Goal: Use online tool/utility

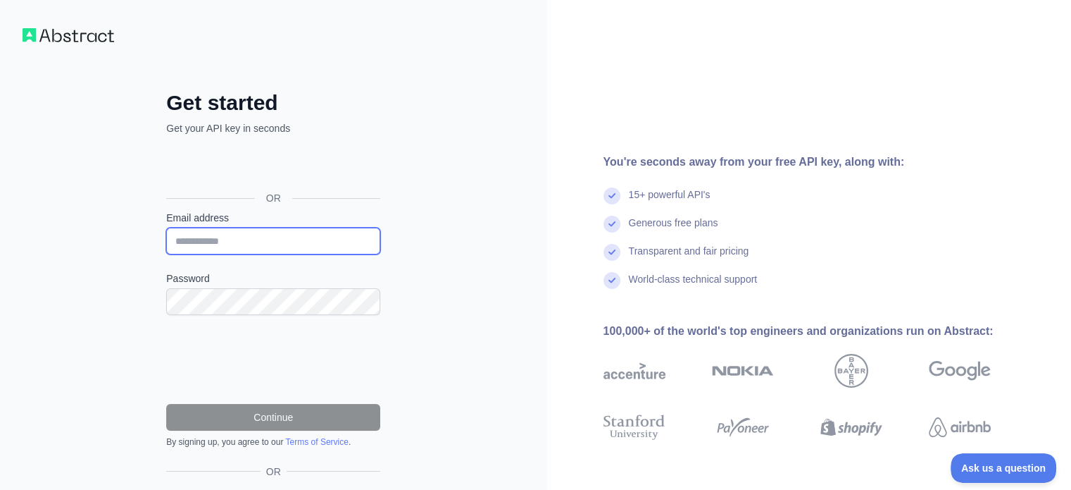
click at [263, 238] on input "Email address" at bounding box center [273, 241] width 214 height 27
type input "**********"
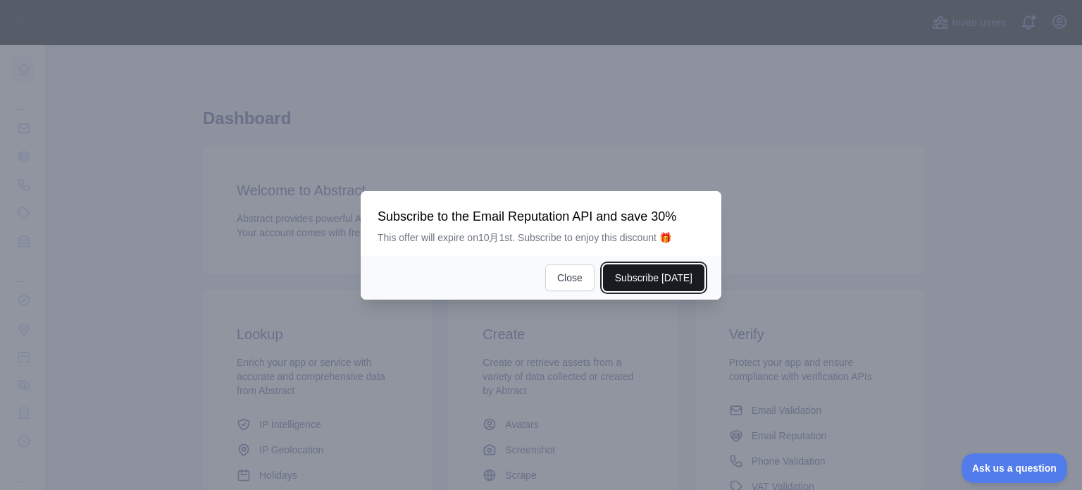
click at [654, 275] on button "Subscribe [DATE]" at bounding box center [653, 277] width 101 height 27
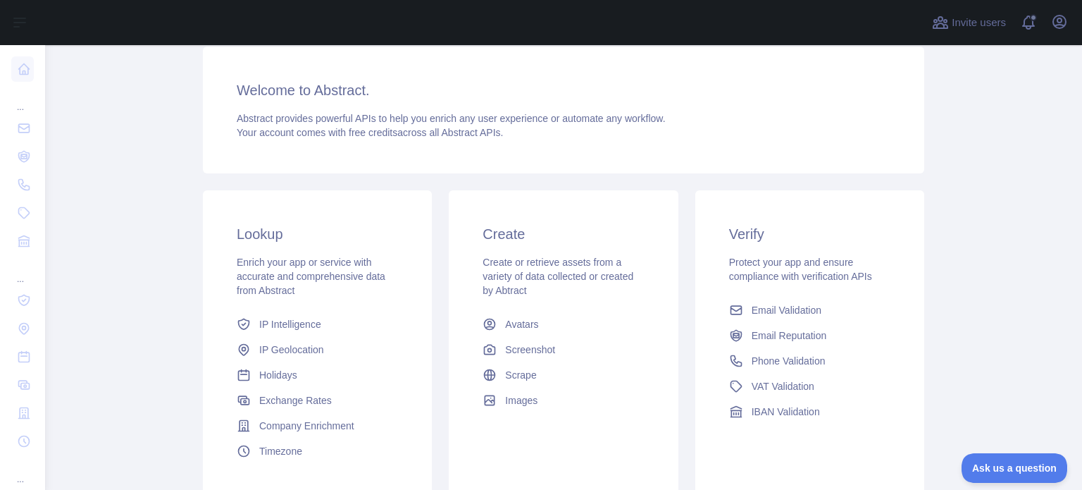
scroll to position [211, 0]
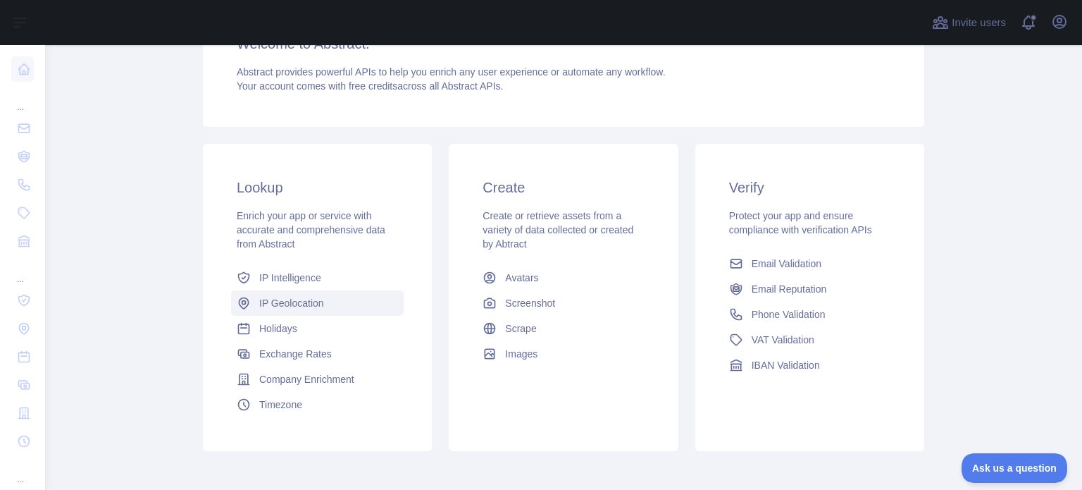
click at [284, 306] on span "IP Geolocation" at bounding box center [291, 303] width 65 height 14
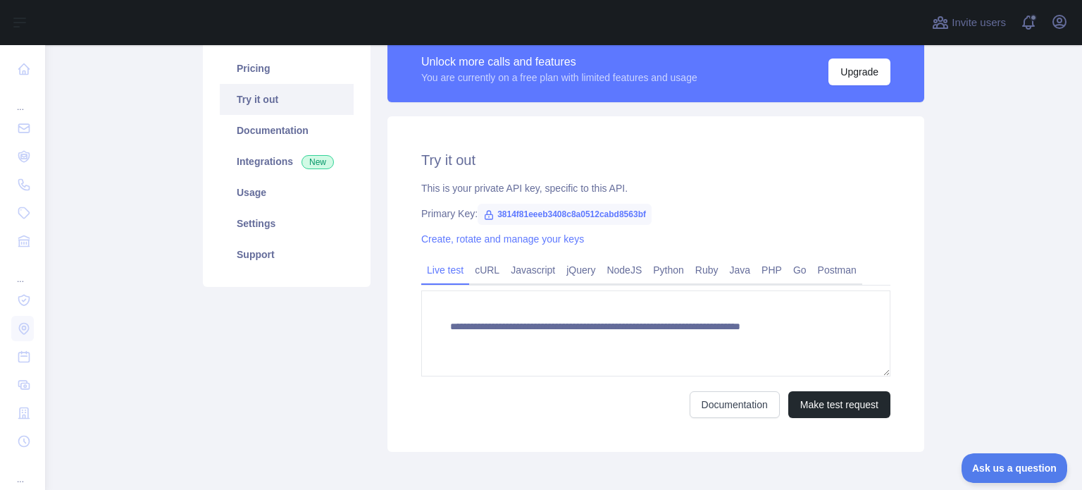
scroll to position [211, 0]
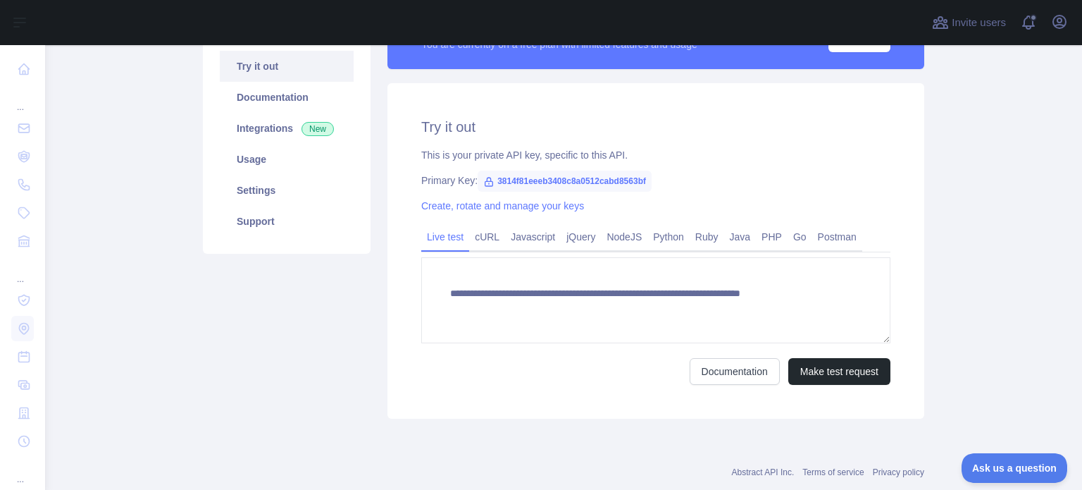
type textarea "**********"
click at [811, 373] on button "Make test request" at bounding box center [839, 371] width 102 height 27
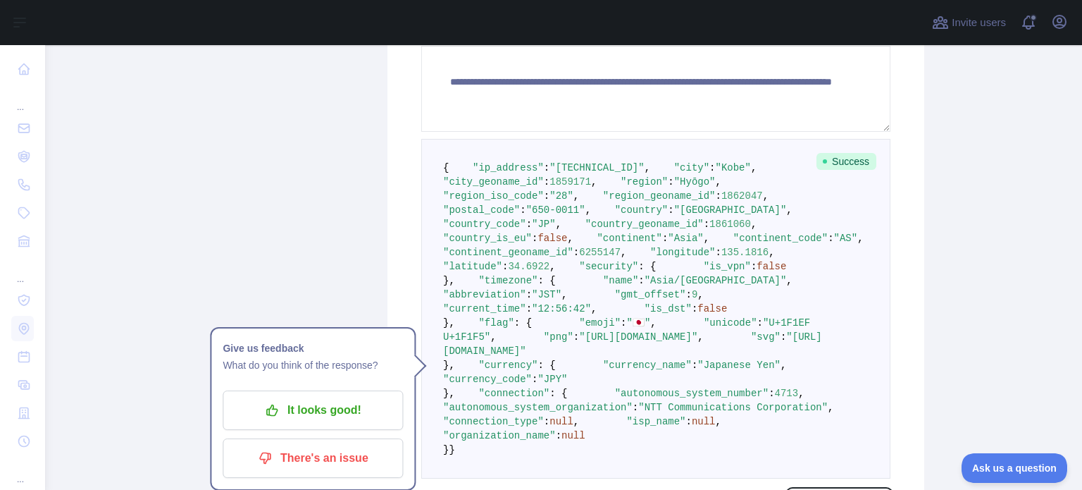
scroll to position [141, 0]
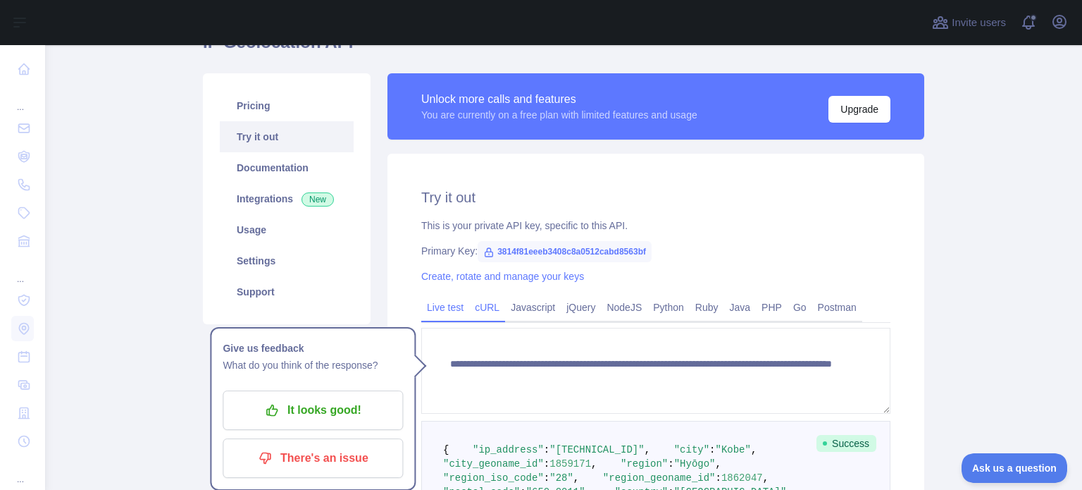
click at [480, 312] on link "cURL" at bounding box center [487, 307] width 36 height 23
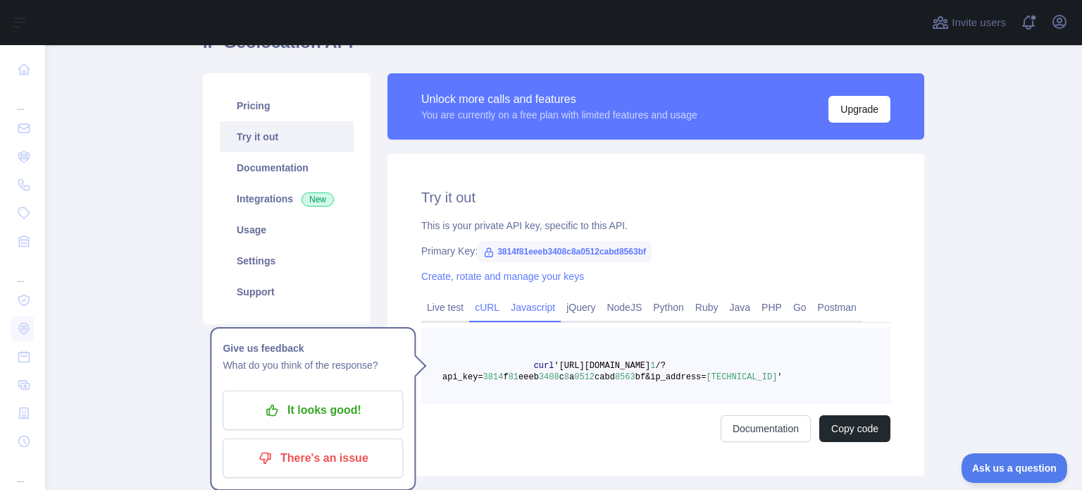
click at [518, 312] on link "Javascript" at bounding box center [533, 307] width 56 height 23
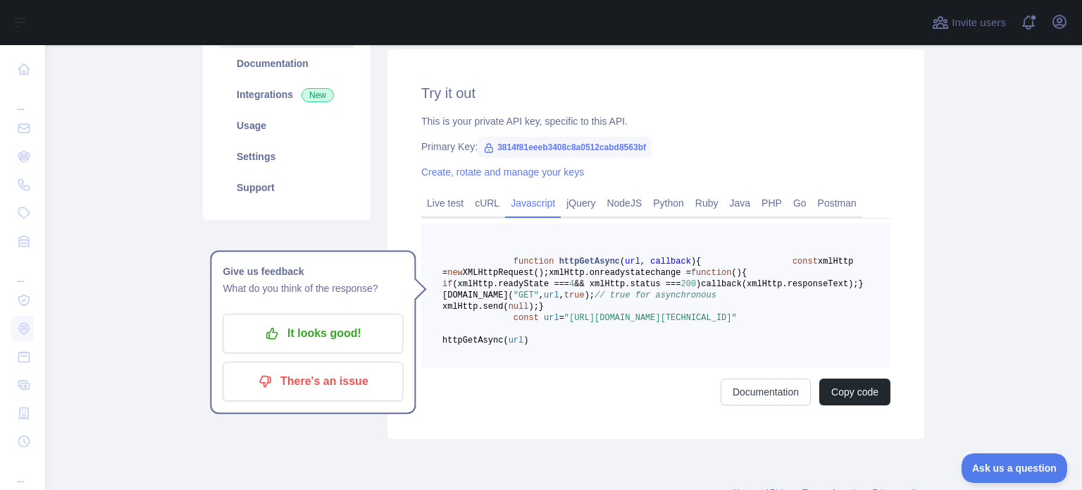
scroll to position [211, 0]
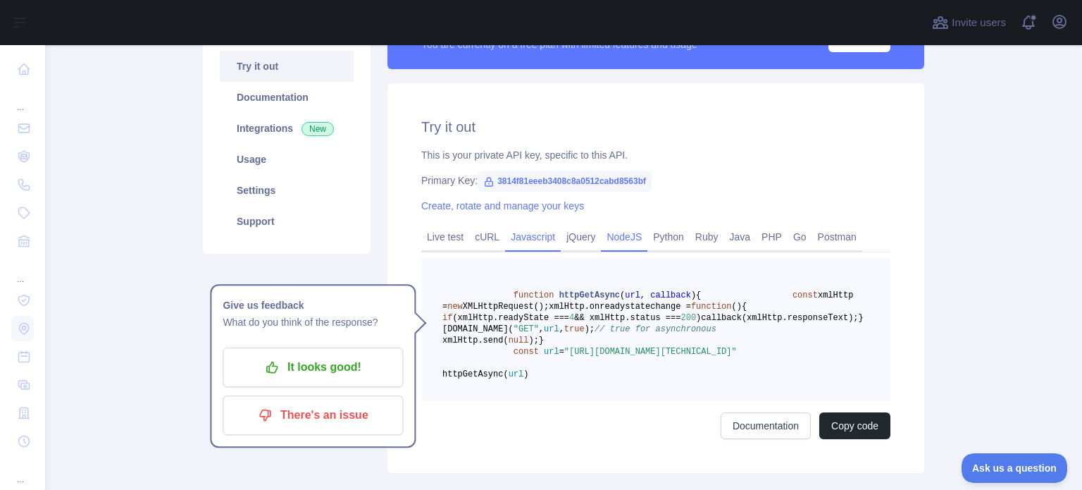
click at [620, 240] on link "NodeJS" at bounding box center [624, 236] width 46 height 23
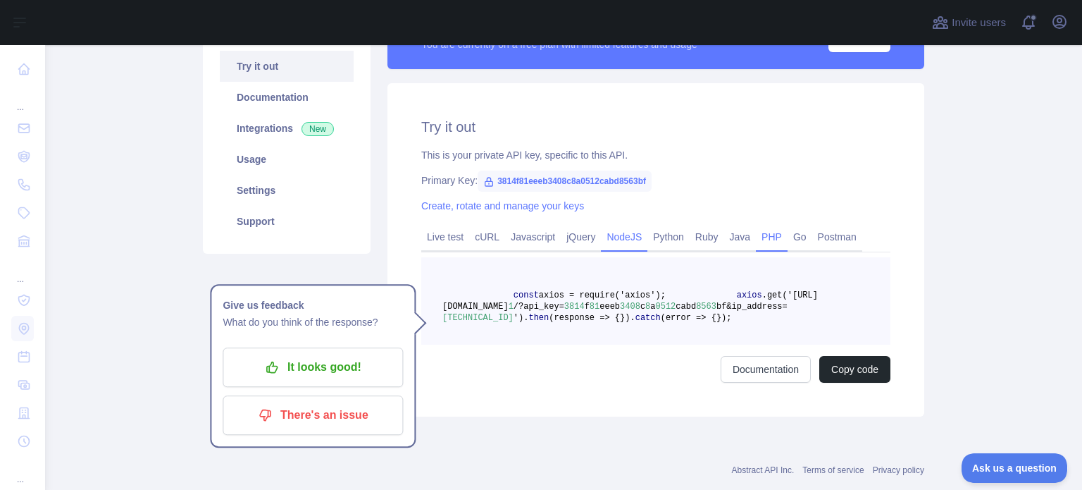
click at [769, 242] on link "PHP" at bounding box center [772, 236] width 32 height 23
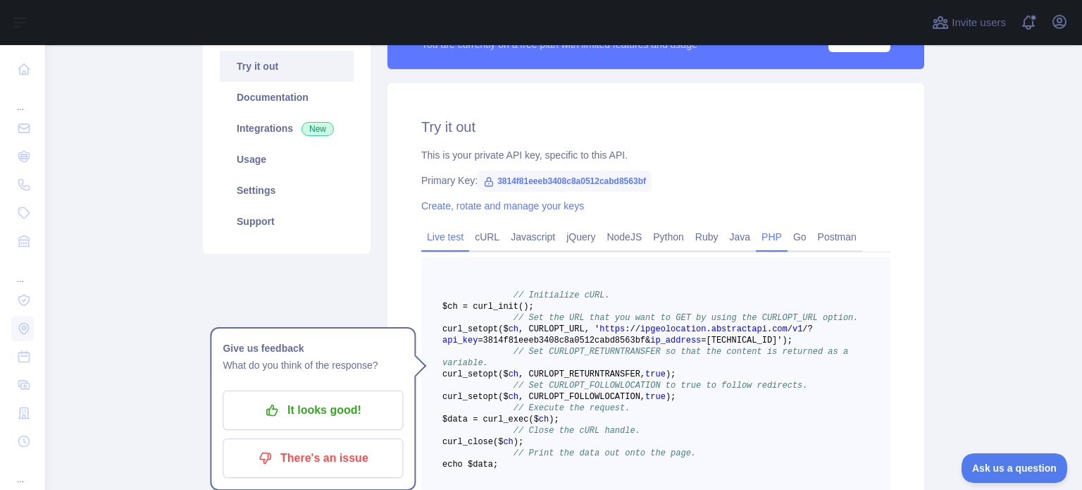
click at [445, 242] on link "Live test" at bounding box center [445, 236] width 48 height 23
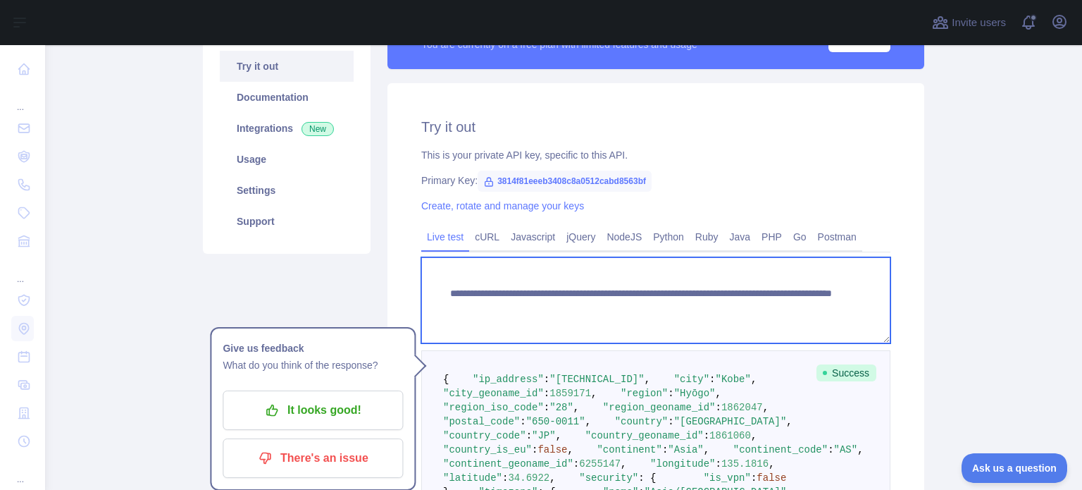
click at [547, 326] on textarea "**********" at bounding box center [655, 300] width 469 height 86
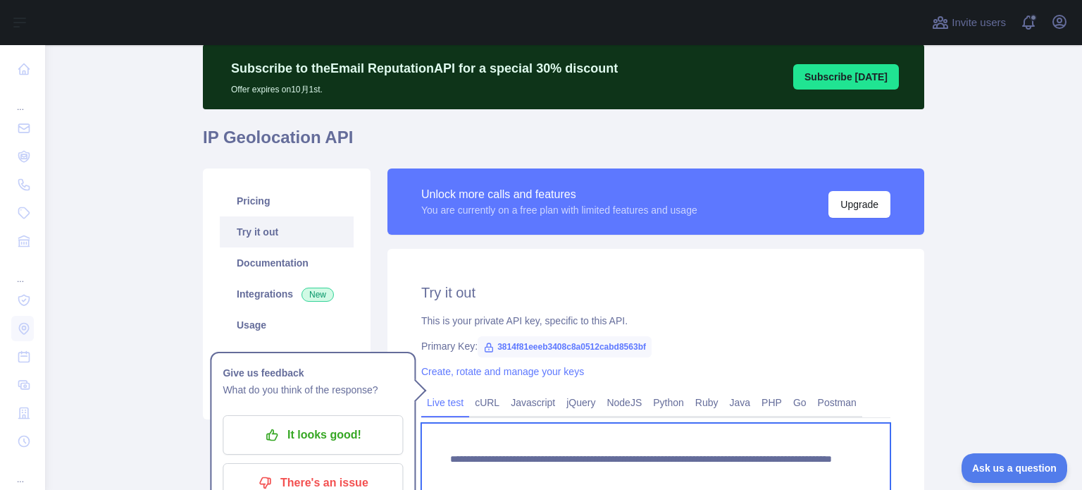
scroll to position [70, 0]
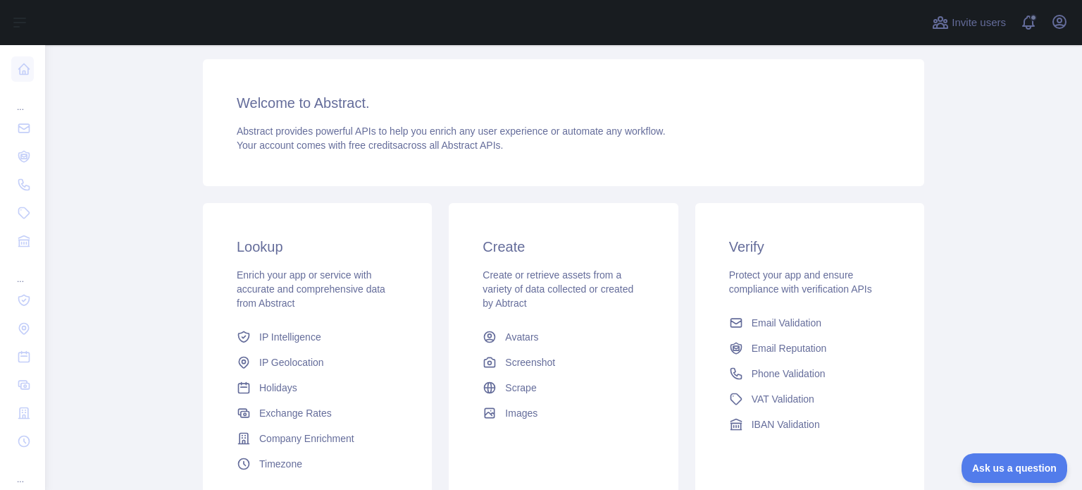
scroll to position [70, 0]
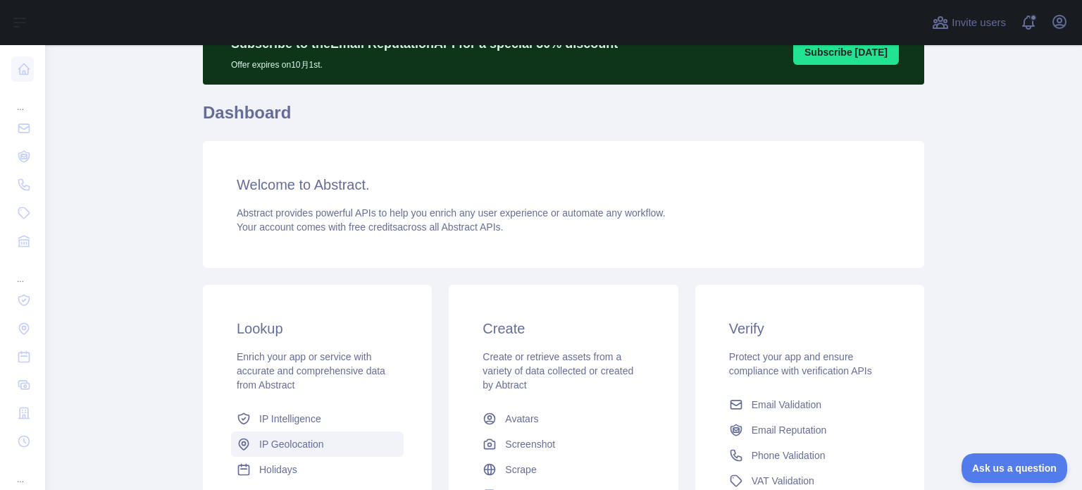
click at [259, 444] on span "IP Geolocation" at bounding box center [291, 444] width 65 height 14
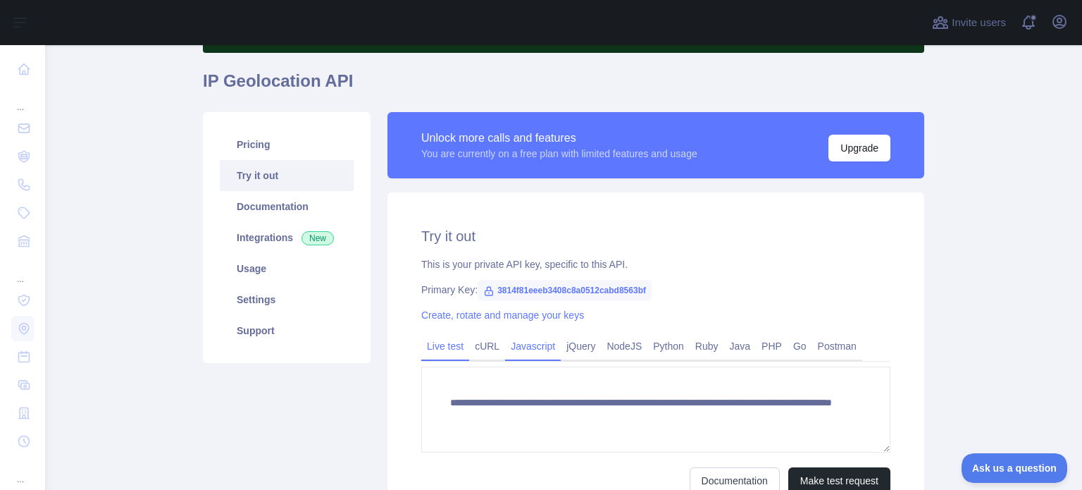
scroll to position [173, 0]
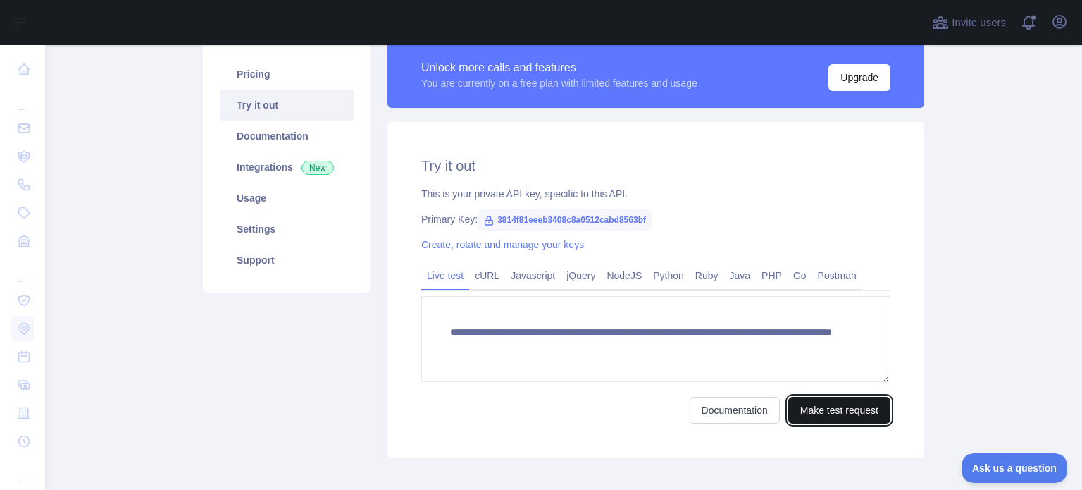
click at [845, 406] on button "Make test request" at bounding box center [839, 410] width 102 height 27
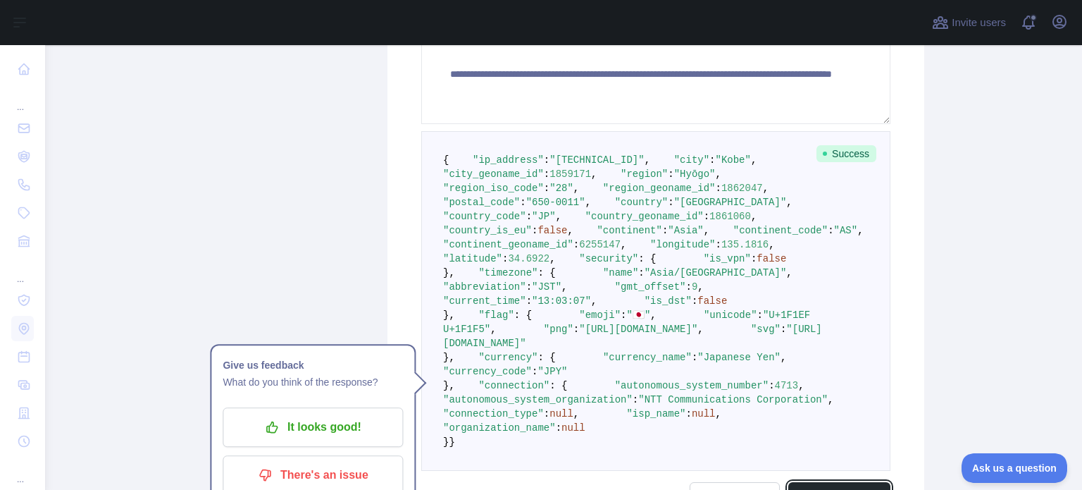
scroll to position [454, 0]
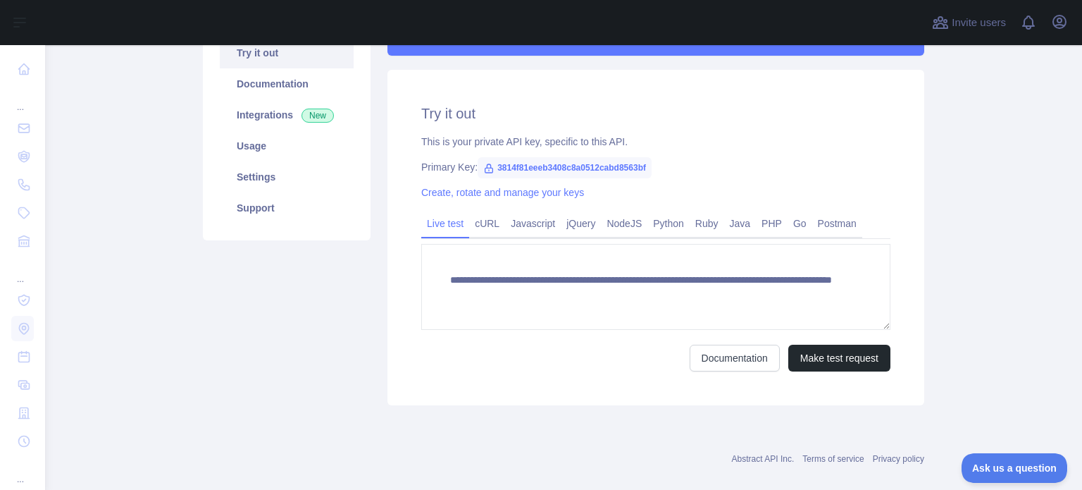
scroll to position [243, 0]
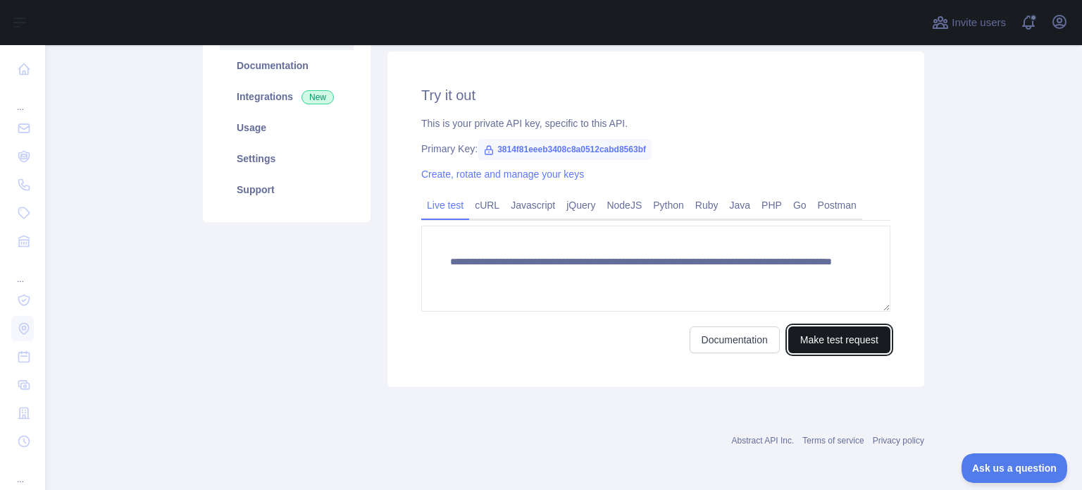
click at [826, 341] on button "Make test request" at bounding box center [839, 339] width 102 height 27
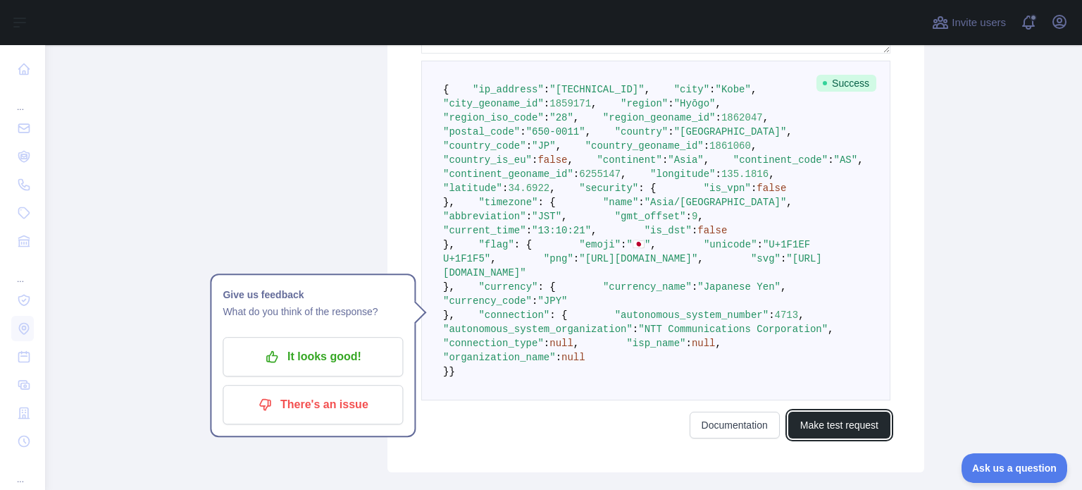
scroll to position [525, 0]
